Goal: Information Seeking & Learning: Learn about a topic

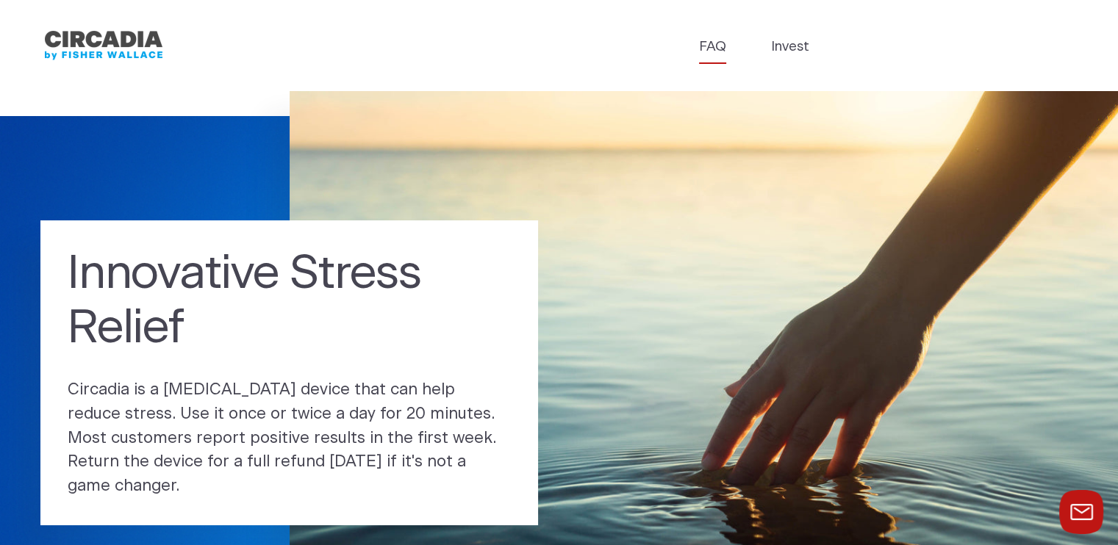
click at [721, 45] on link "FAQ" at bounding box center [712, 47] width 27 height 21
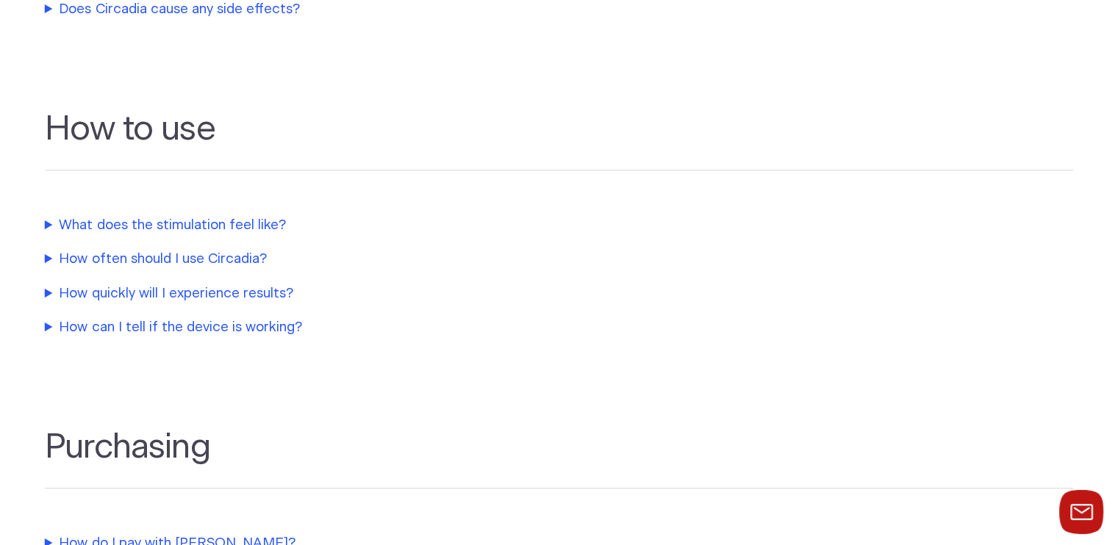
scroll to position [662, 0]
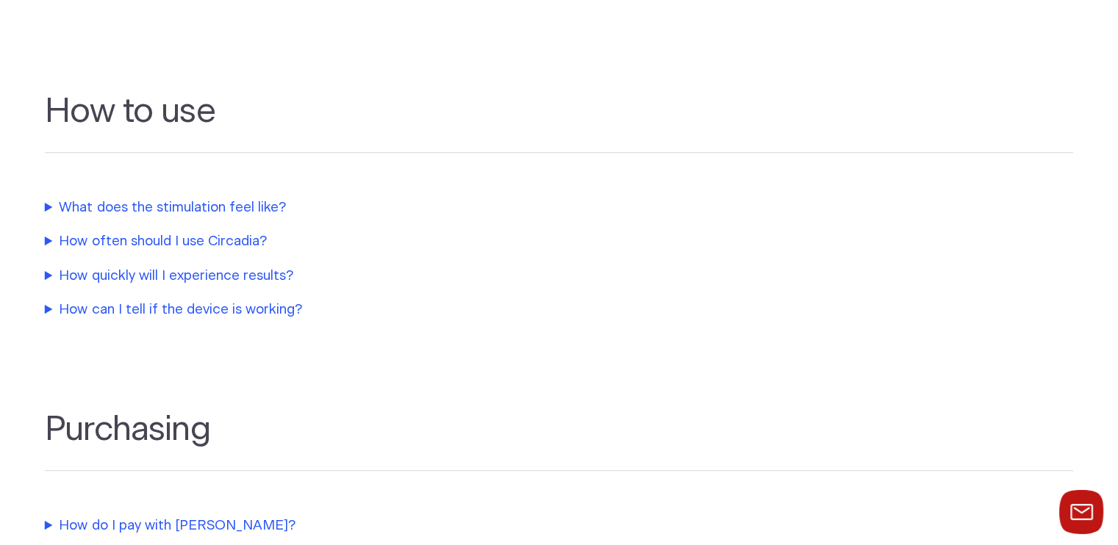
click at [201, 214] on summary "What does the stimulation feel like?" at bounding box center [354, 208] width 618 height 21
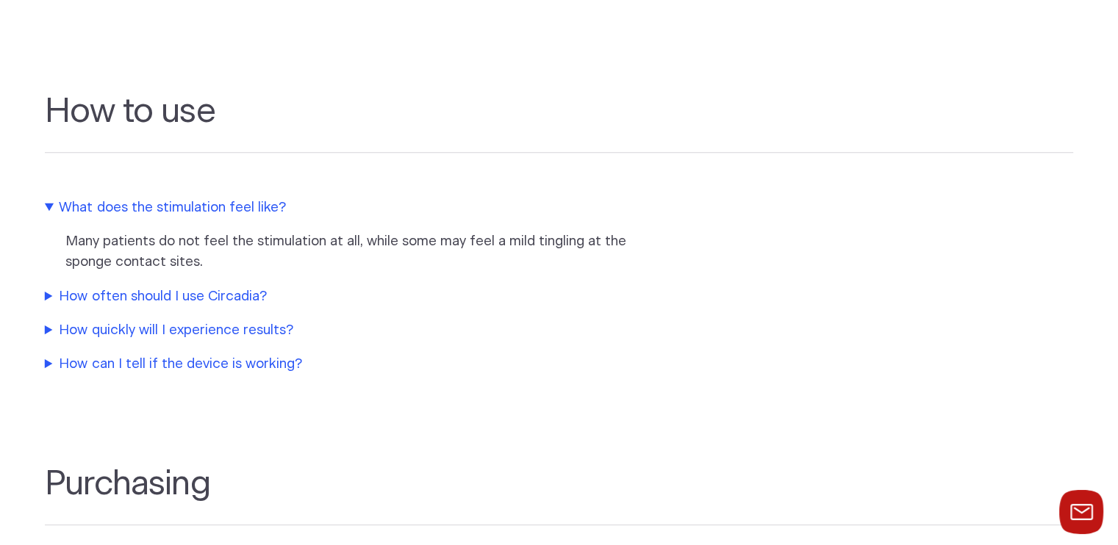
click at [186, 298] on summary "How often should I use Circadia?" at bounding box center [354, 297] width 618 height 21
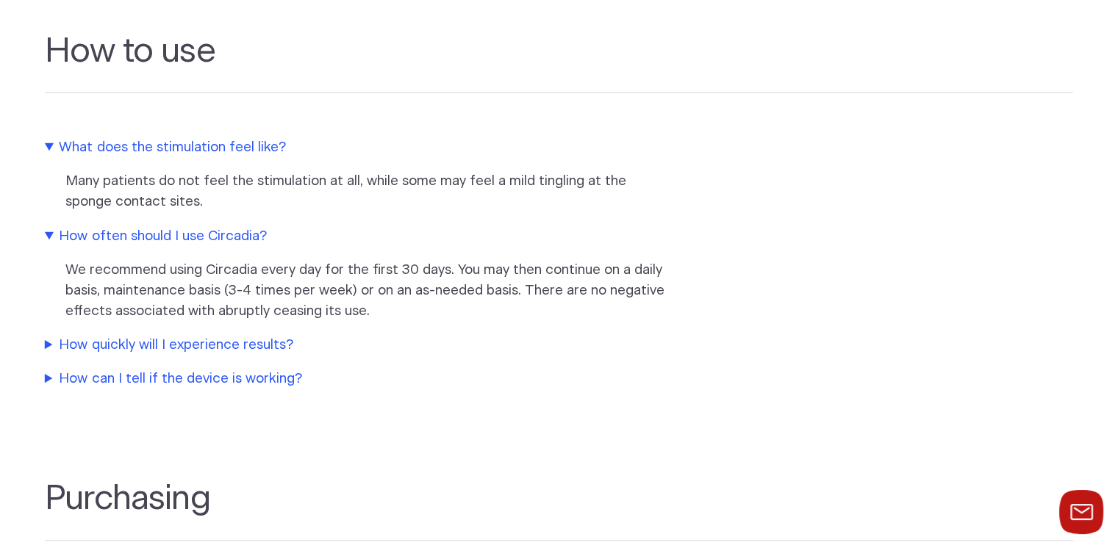
scroll to position [809, 0]
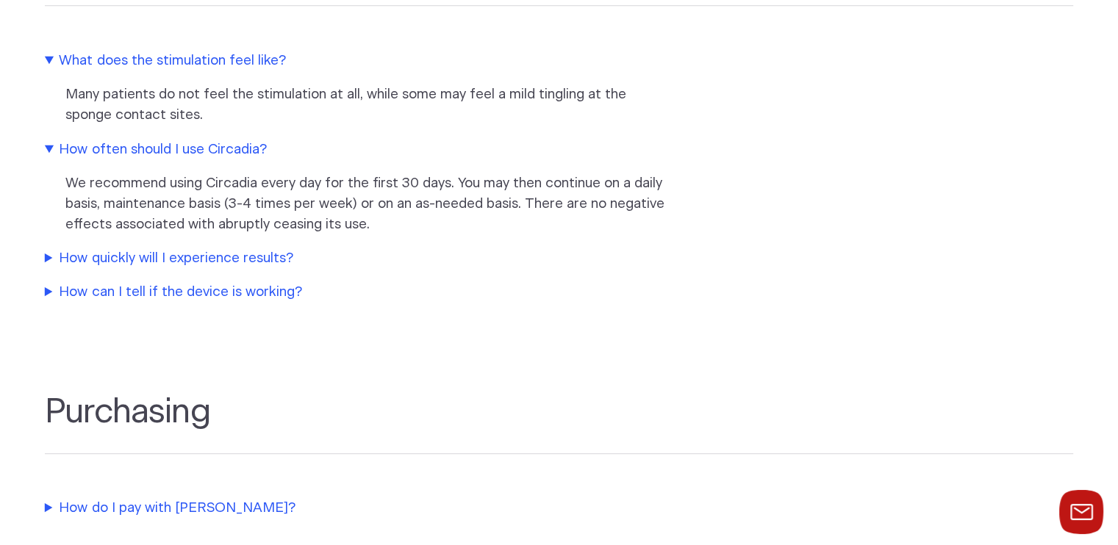
click at [226, 262] on summary "How quickly will I experience results?" at bounding box center [354, 258] width 618 height 21
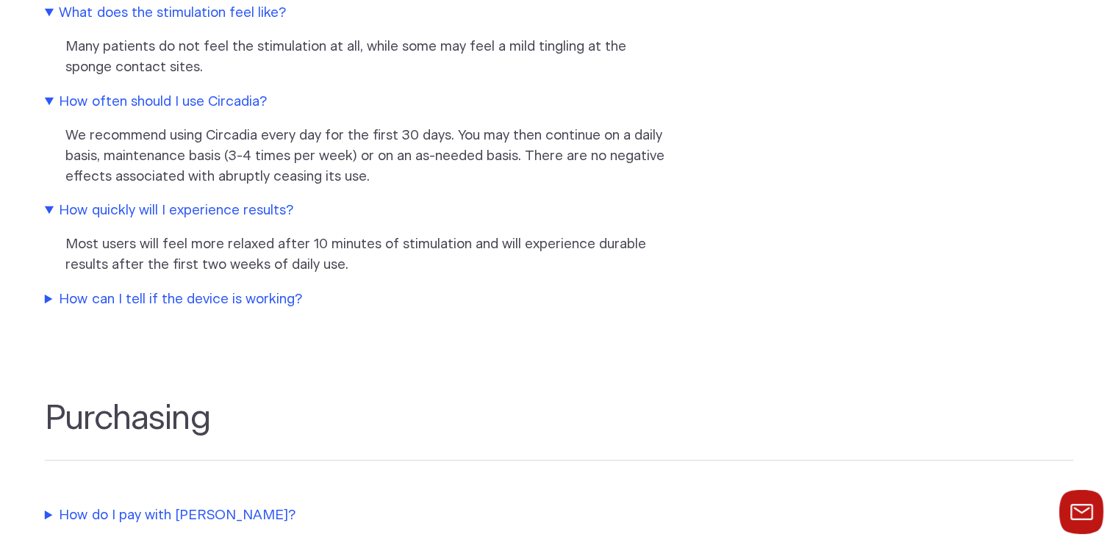
scroll to position [882, 0]
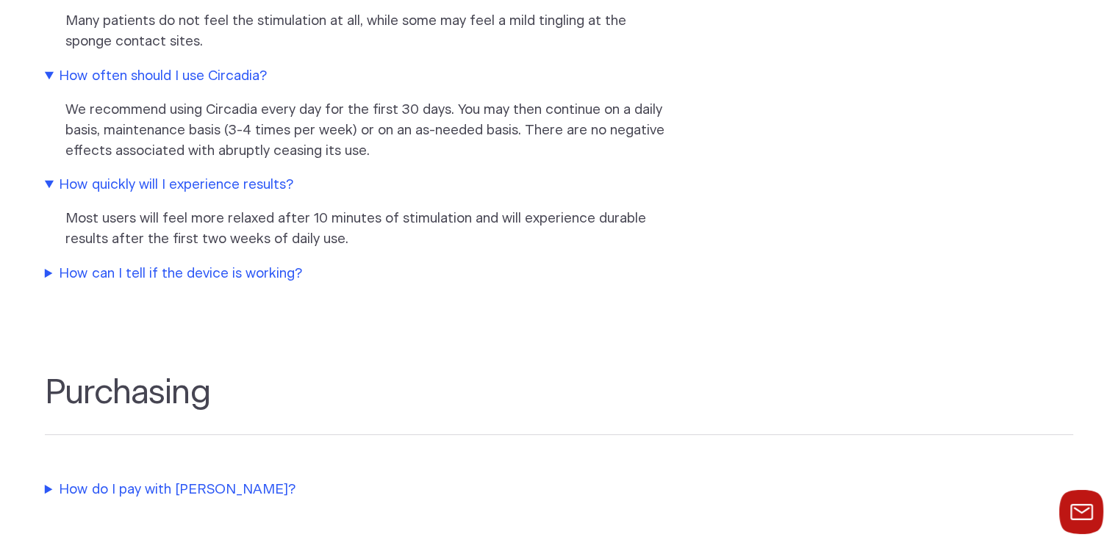
click at [231, 280] on summary "How can I tell if the device is working?" at bounding box center [354, 274] width 618 height 21
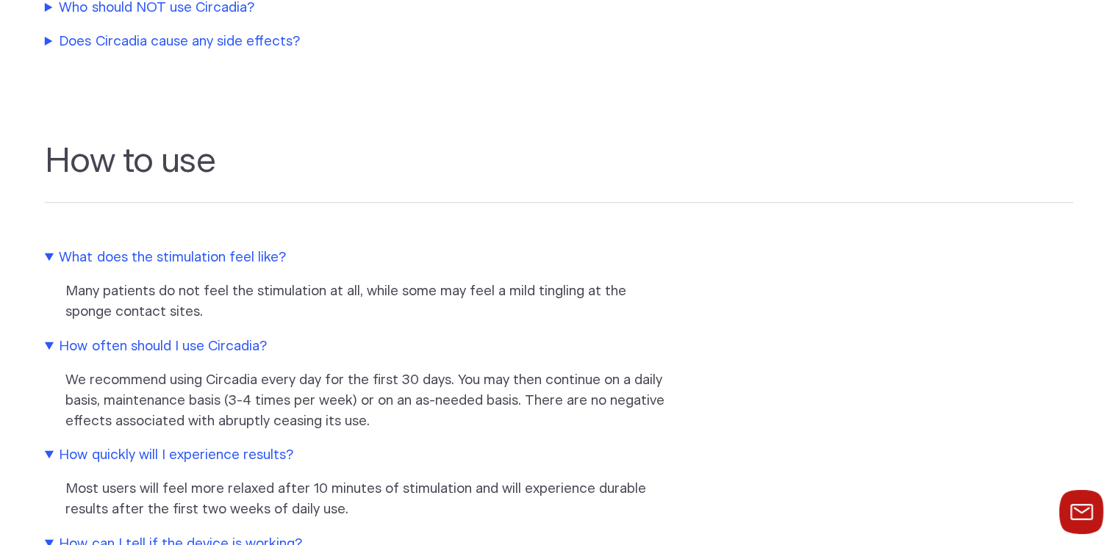
scroll to position [294, 0]
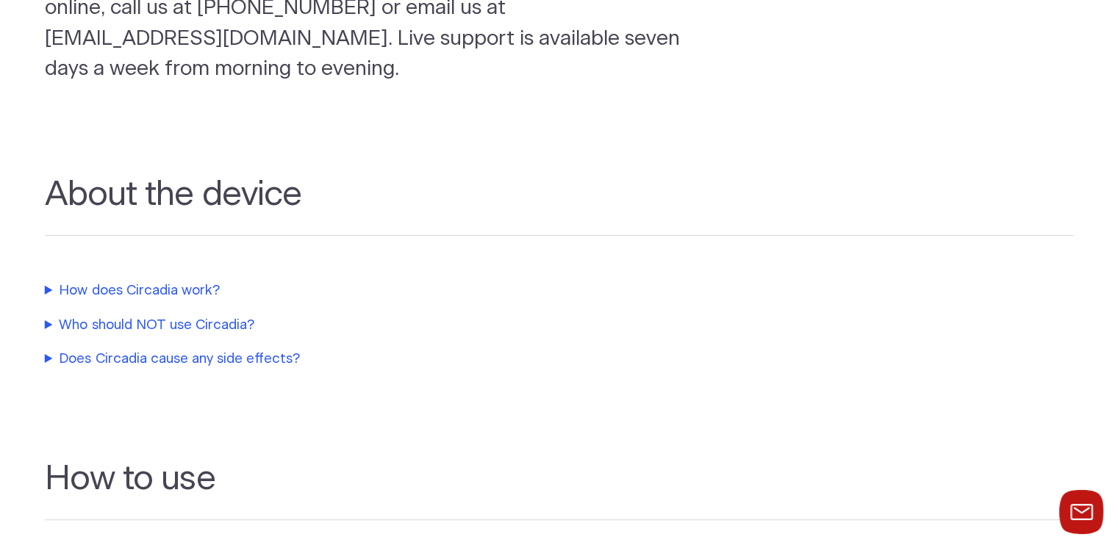
click at [177, 290] on summary "How does Circadia work?" at bounding box center [354, 291] width 618 height 21
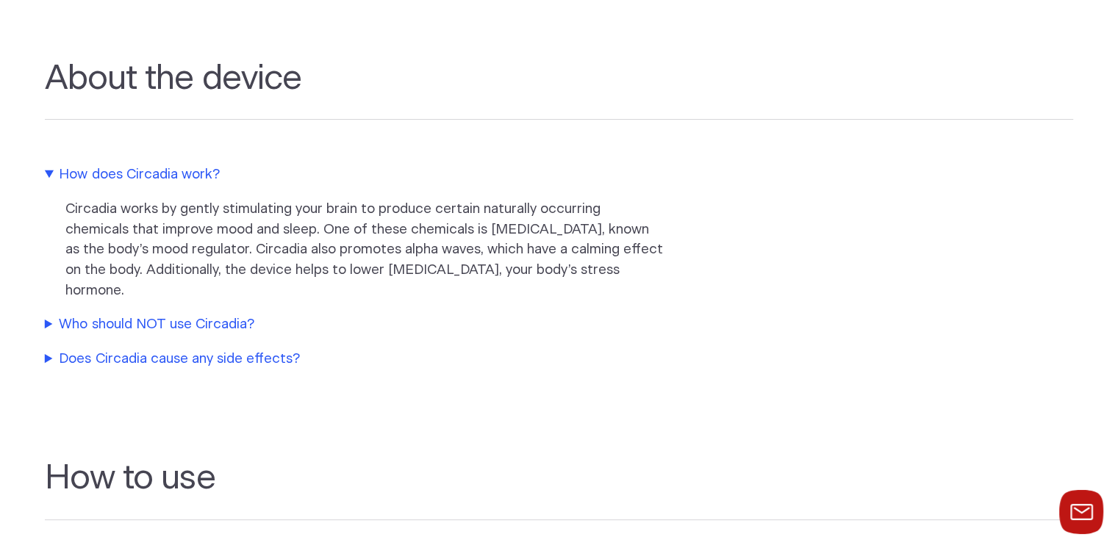
scroll to position [441, 0]
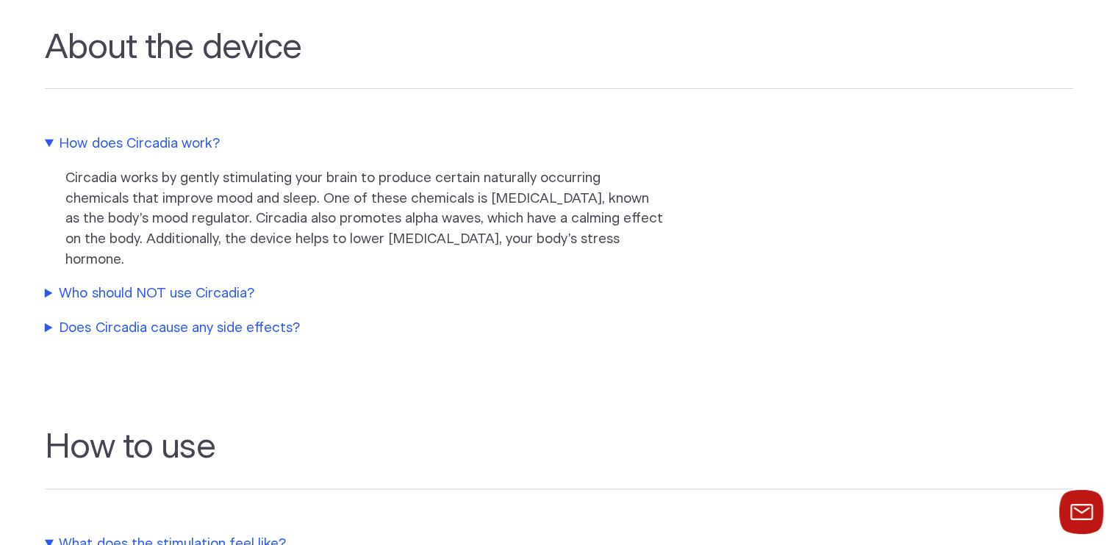
click at [238, 284] on summary "Who should NOT use Circadia?" at bounding box center [354, 294] width 618 height 21
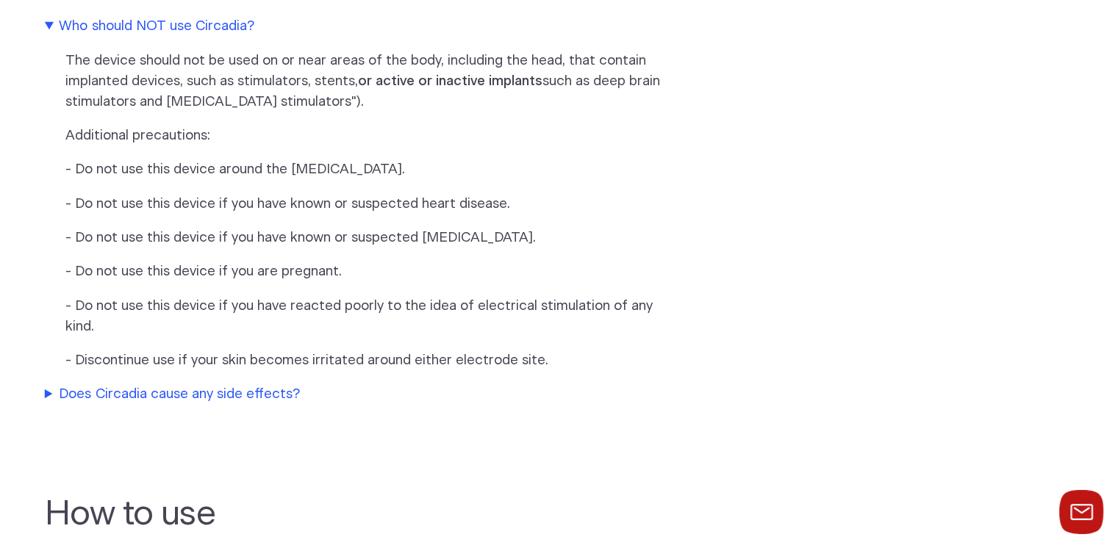
scroll to position [735, 0]
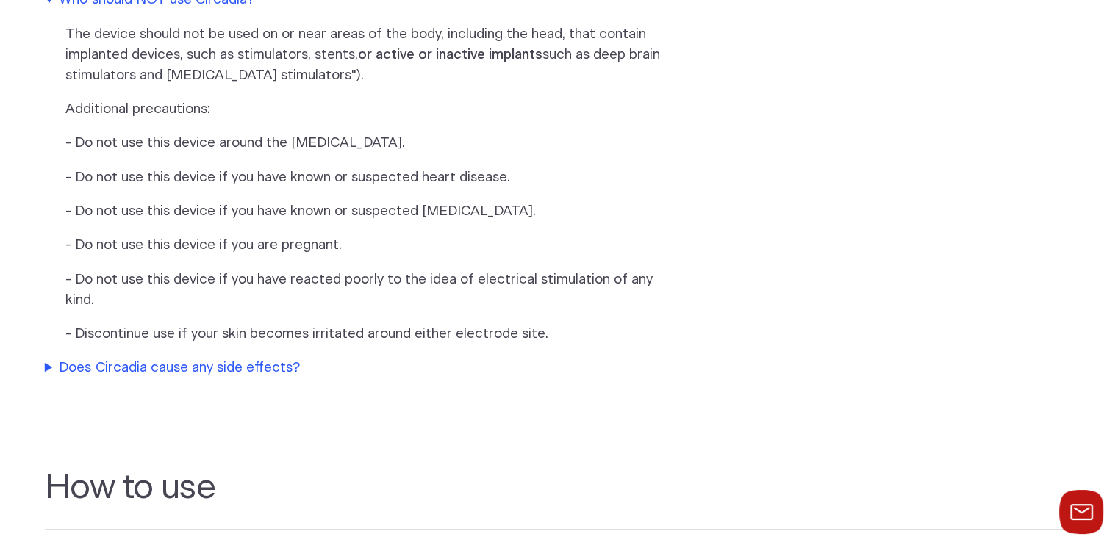
click at [229, 358] on summary "Does Circadia cause any side effects?" at bounding box center [354, 368] width 618 height 21
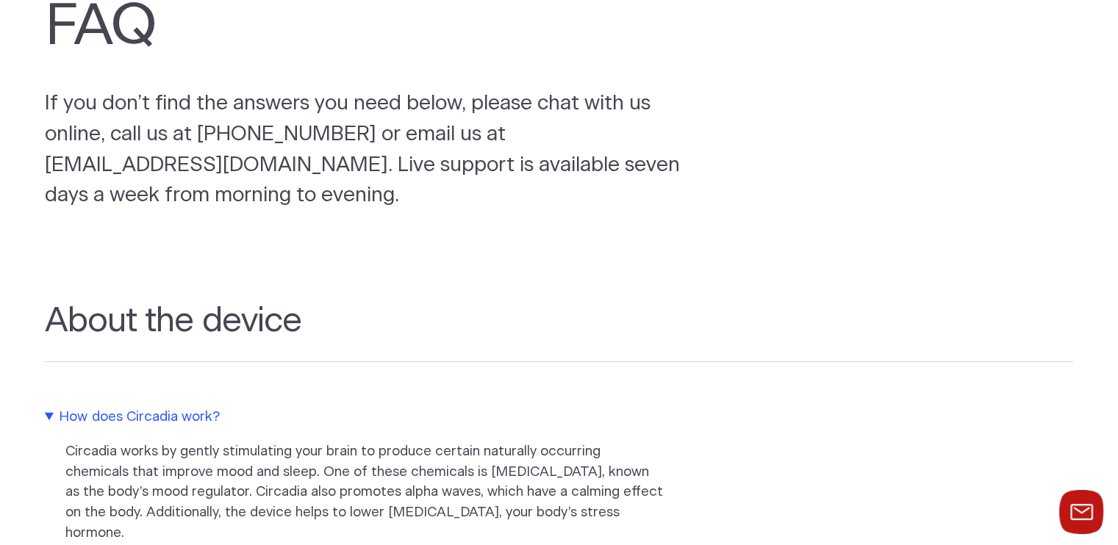
scroll to position [0, 0]
